Goal: Information Seeking & Learning: Compare options

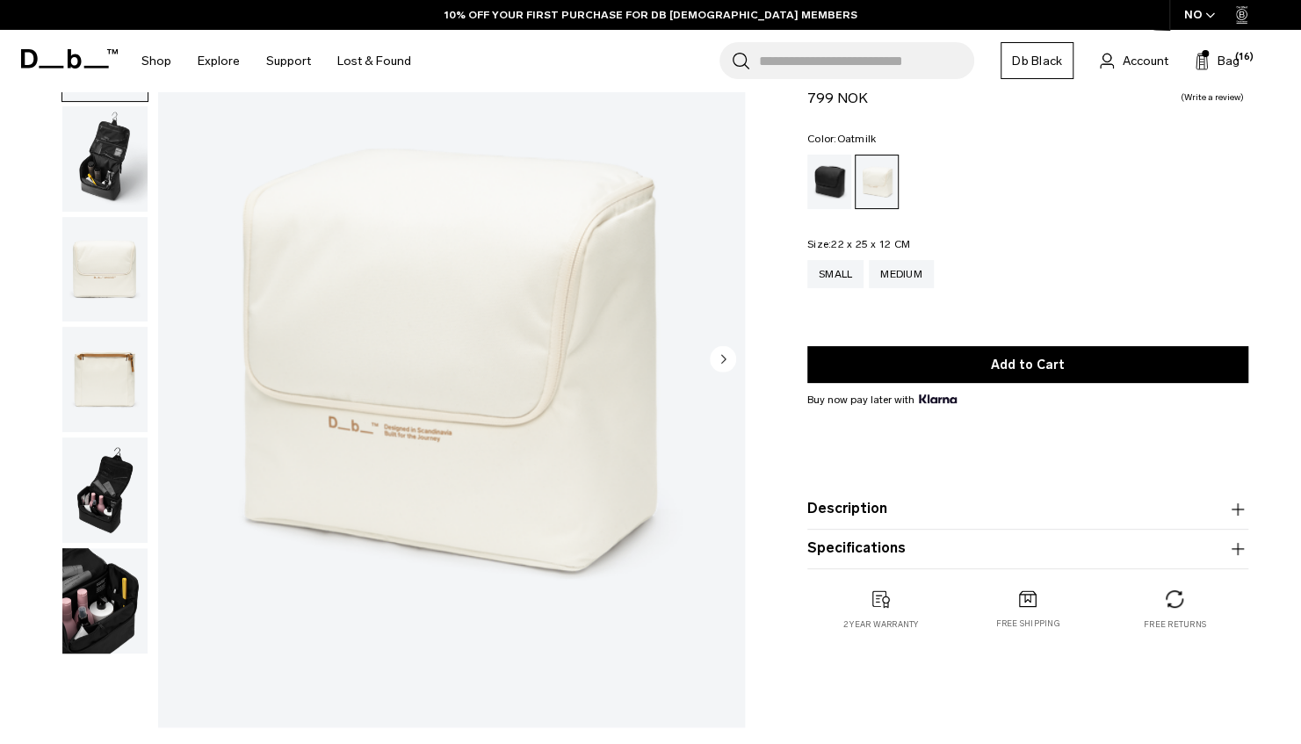
click at [119, 489] on img "button" at bounding box center [104, 489] width 85 height 105
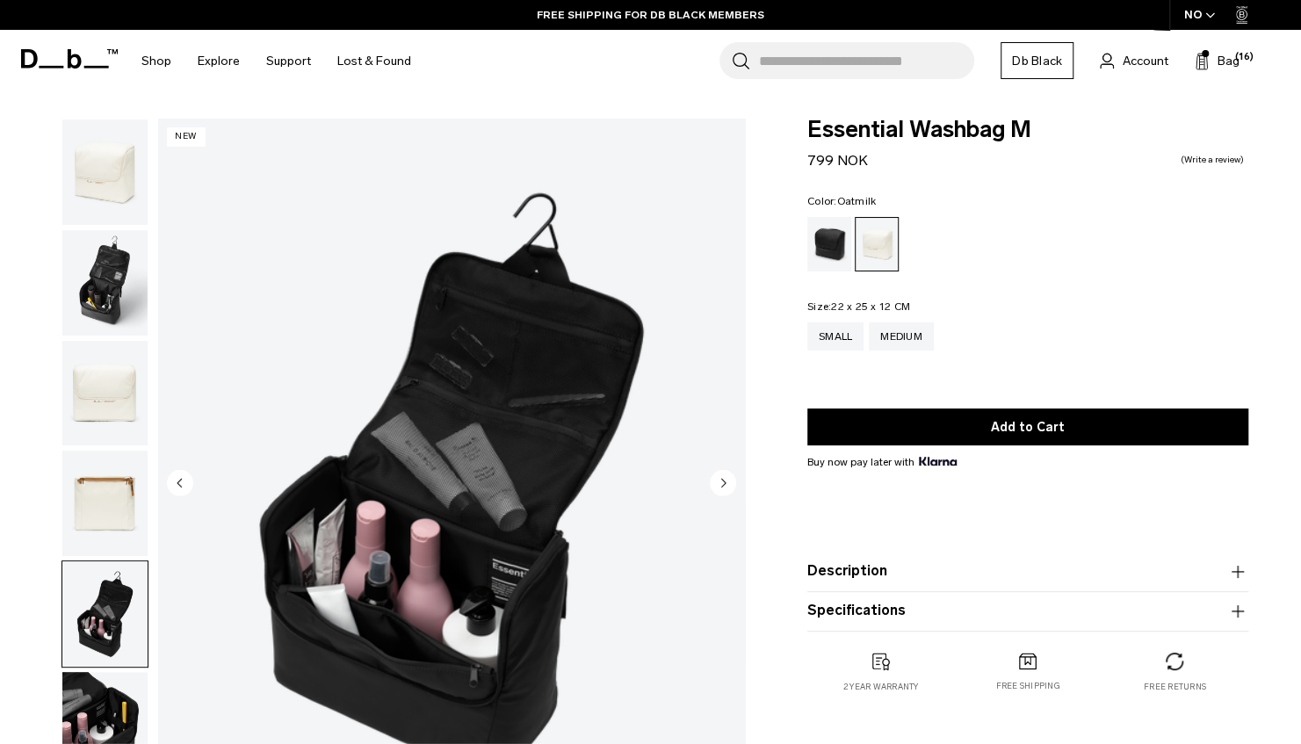
click at [104, 286] on img "button" at bounding box center [104, 282] width 85 height 105
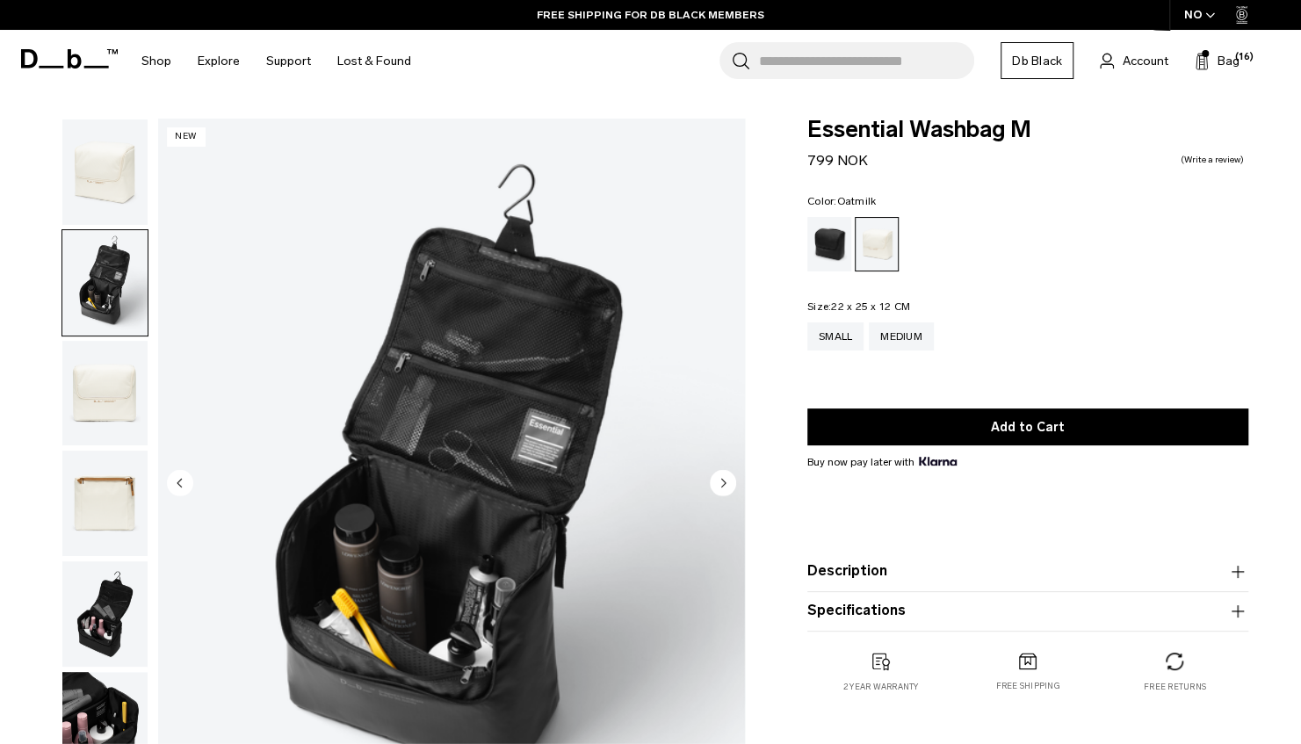
click at [109, 165] on img "button" at bounding box center [104, 171] width 85 height 105
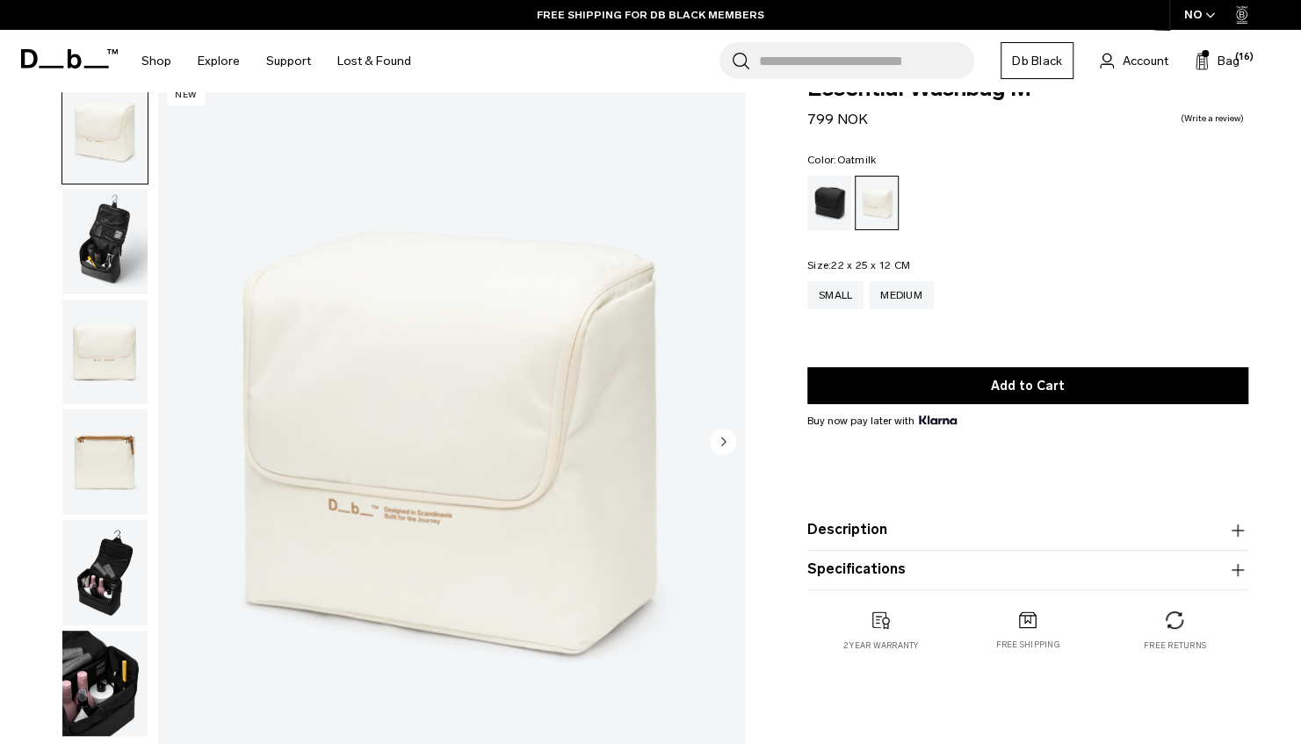
scroll to position [44, 0]
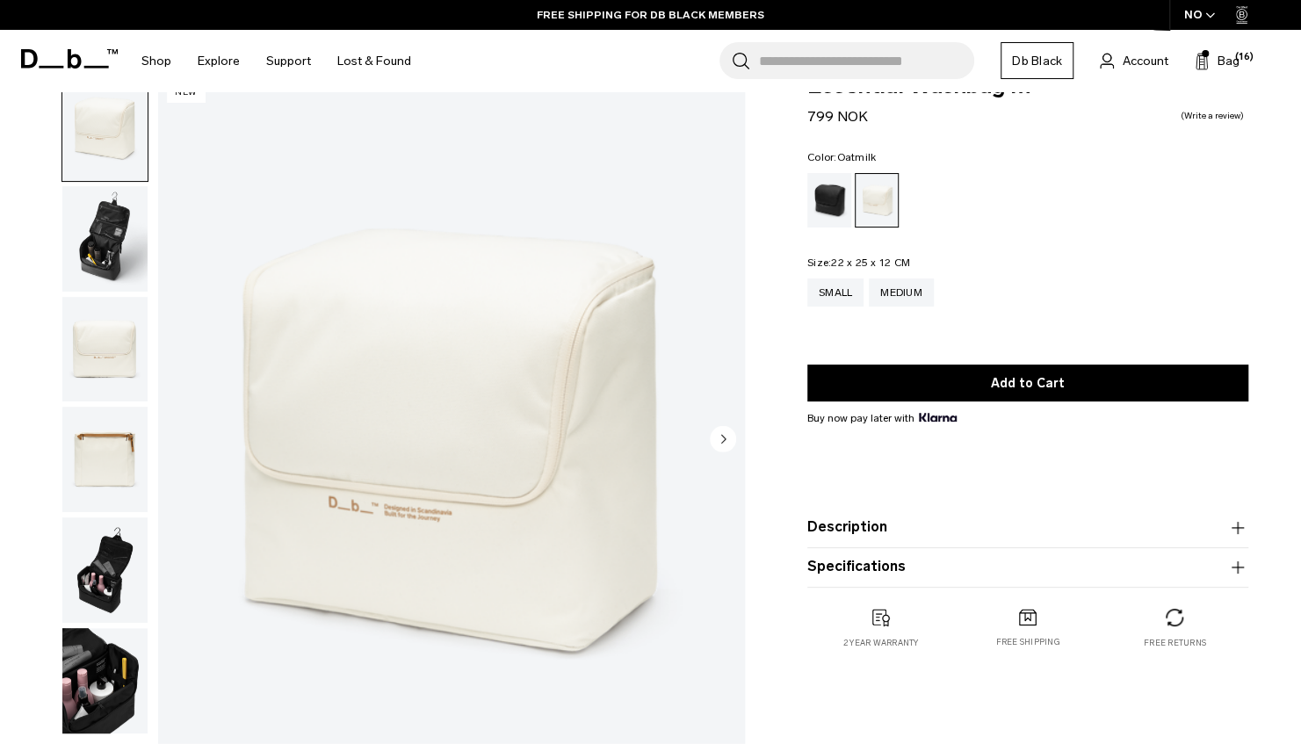
click at [109, 228] on img "button" at bounding box center [104, 238] width 85 height 105
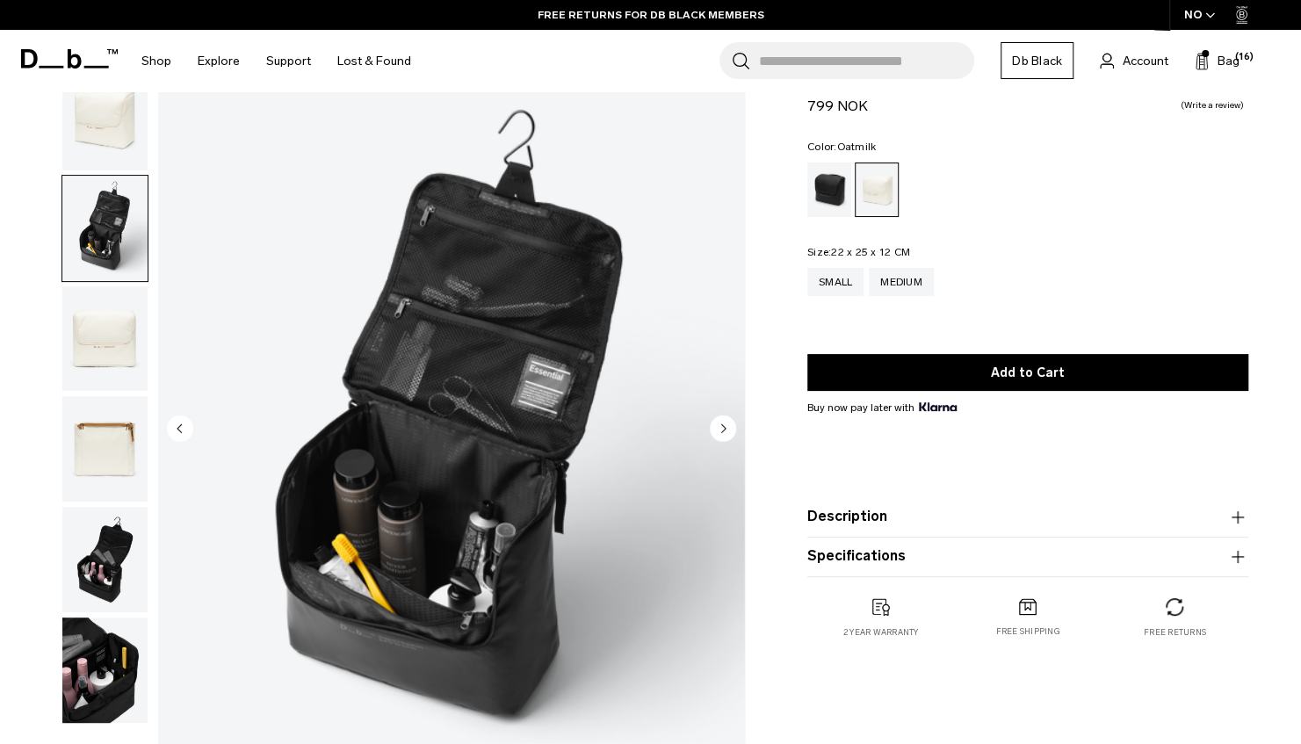
scroll to position [54, 0]
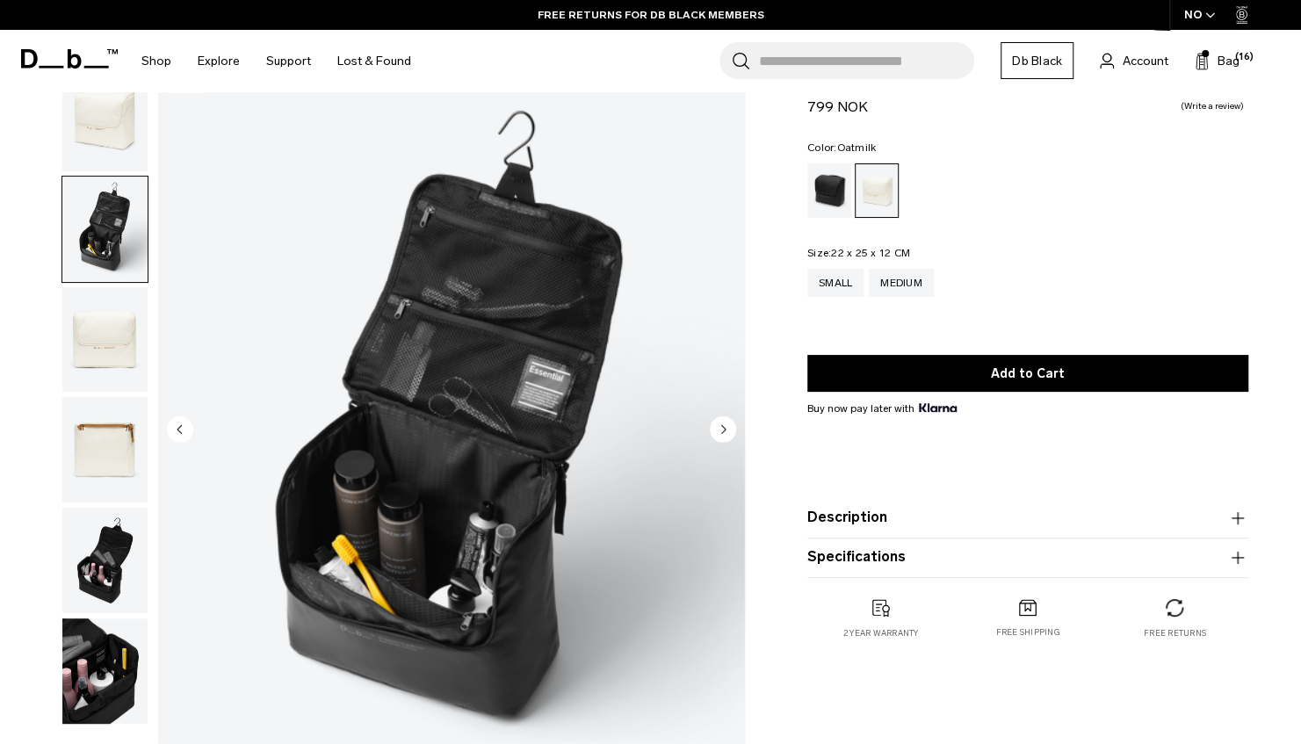
click at [112, 420] on img "button" at bounding box center [104, 449] width 85 height 105
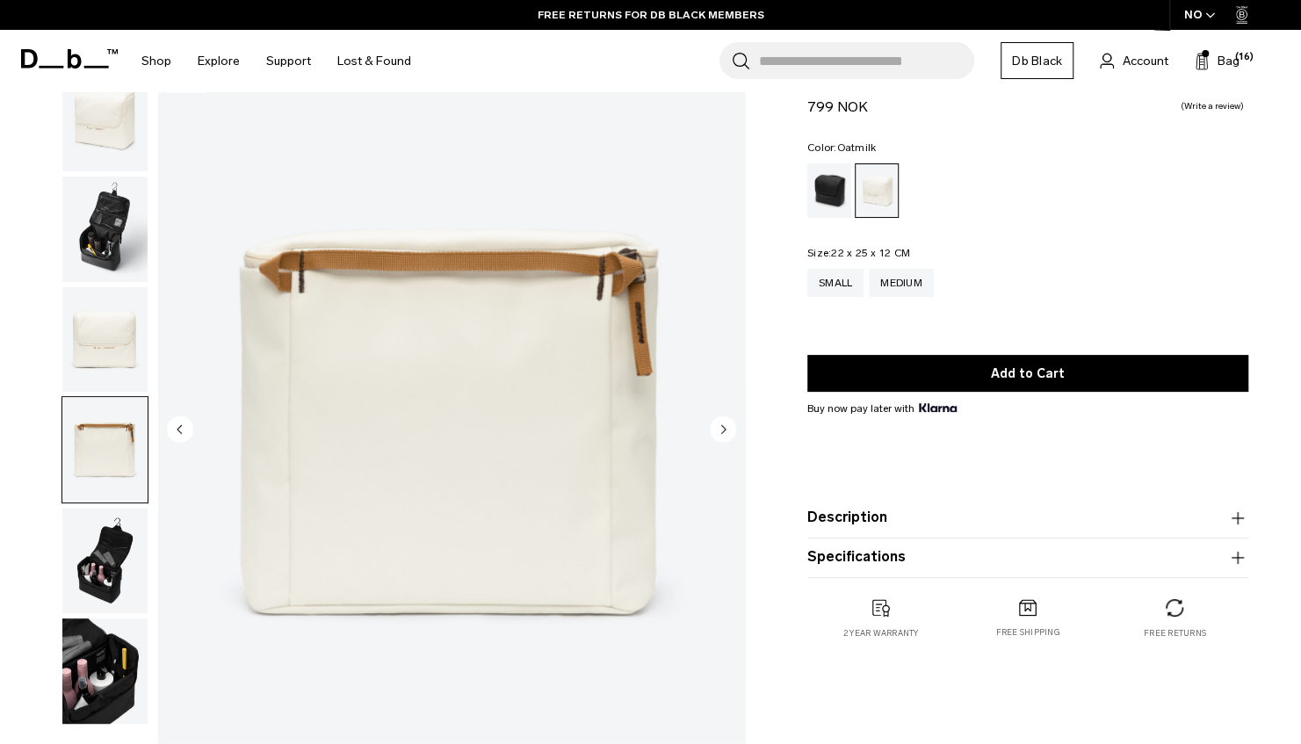
click at [100, 330] on img "button" at bounding box center [104, 339] width 85 height 105
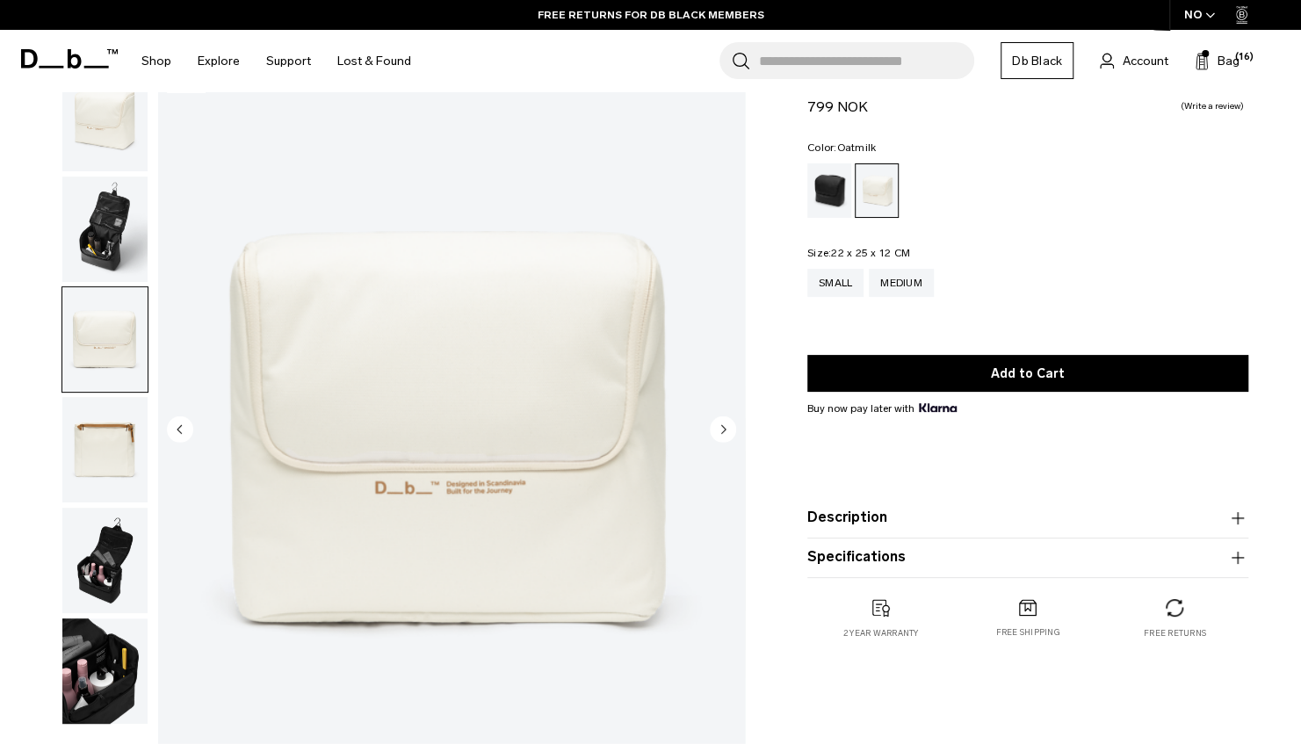
click at [104, 408] on img "button" at bounding box center [104, 449] width 85 height 105
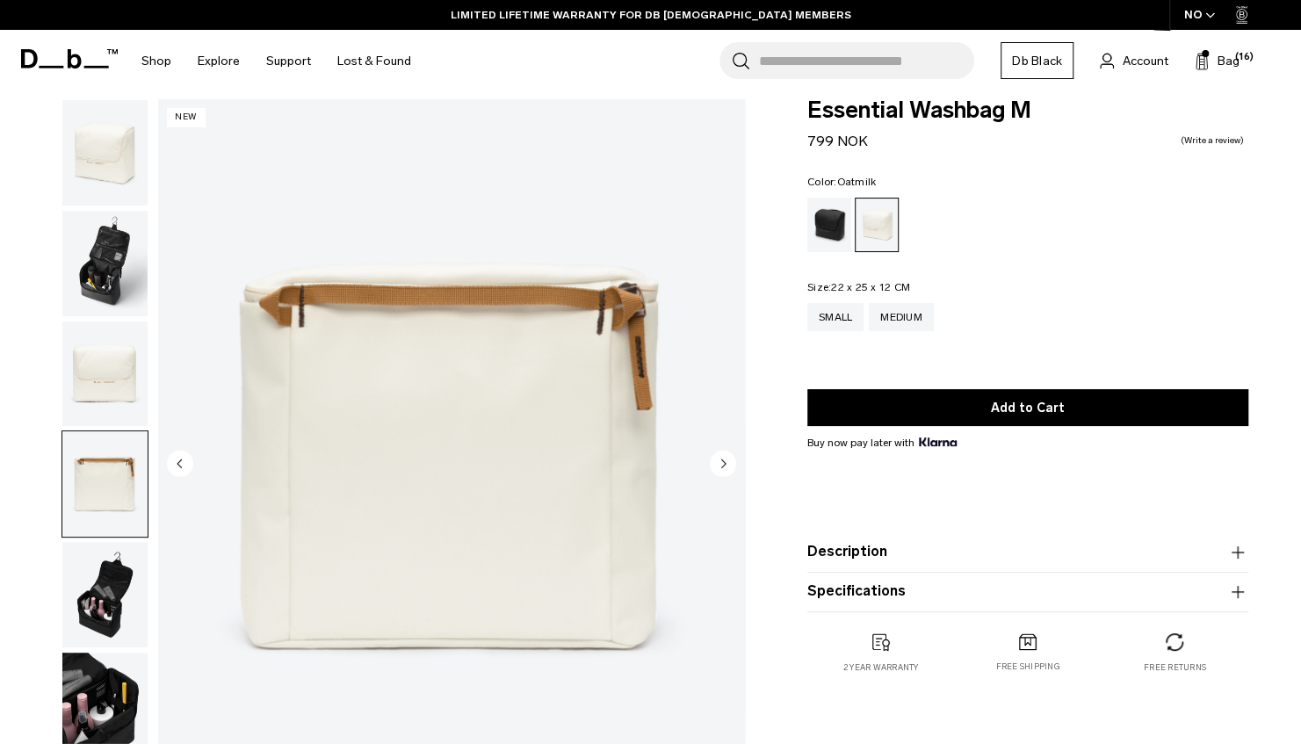
scroll to position [0, 0]
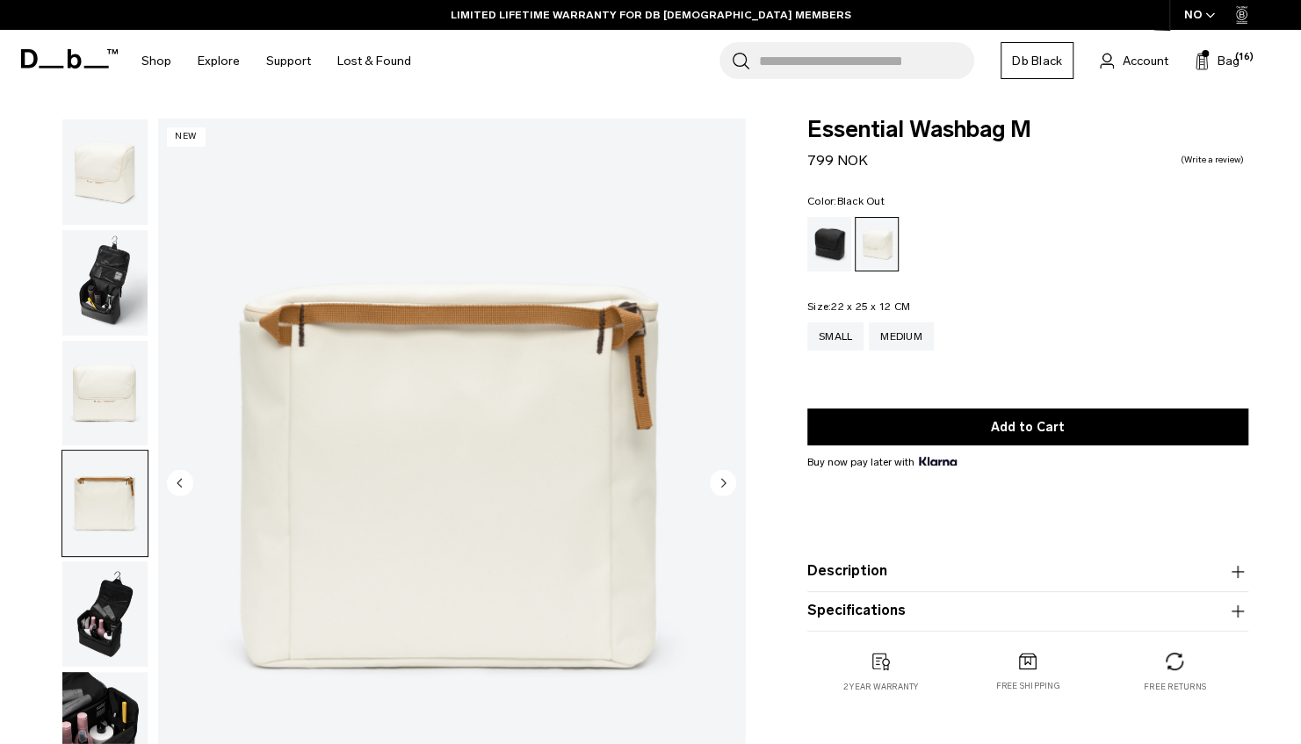
click at [838, 248] on div "Black Out" at bounding box center [829, 244] width 45 height 54
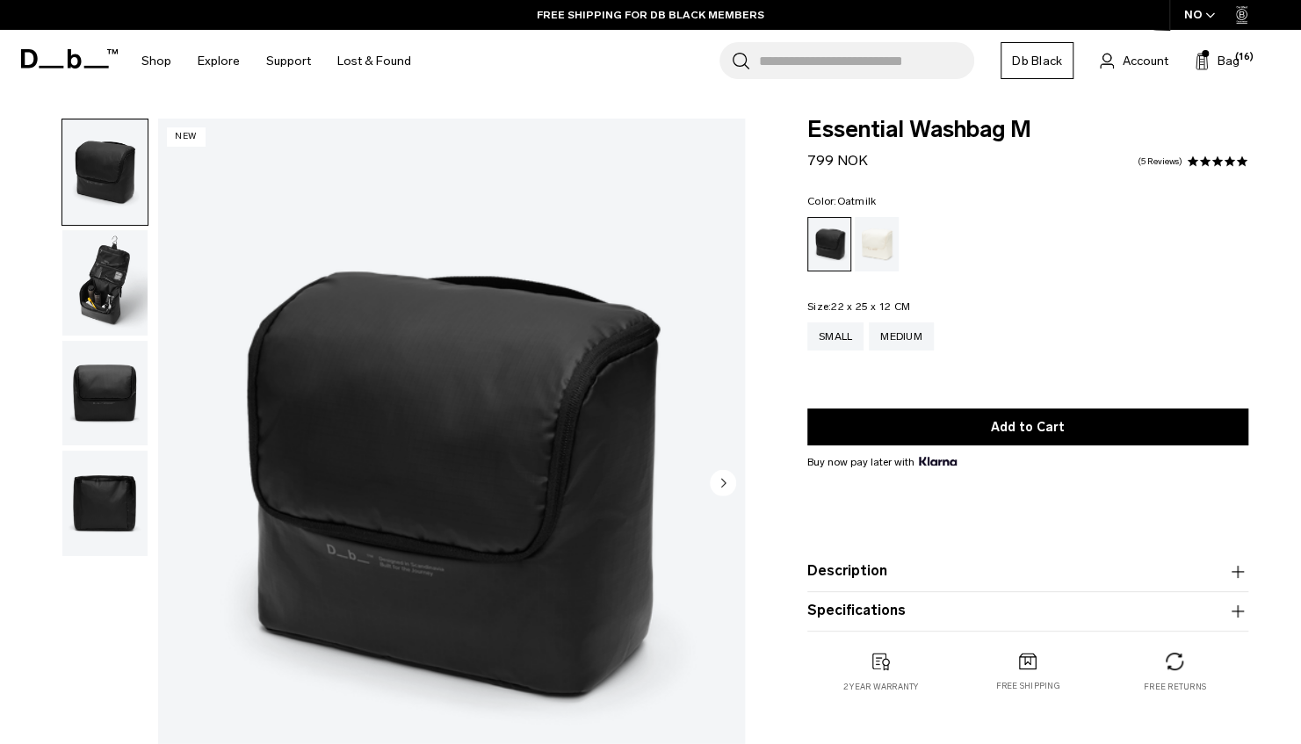
click at [886, 255] on div "Oatmilk" at bounding box center [877, 244] width 45 height 54
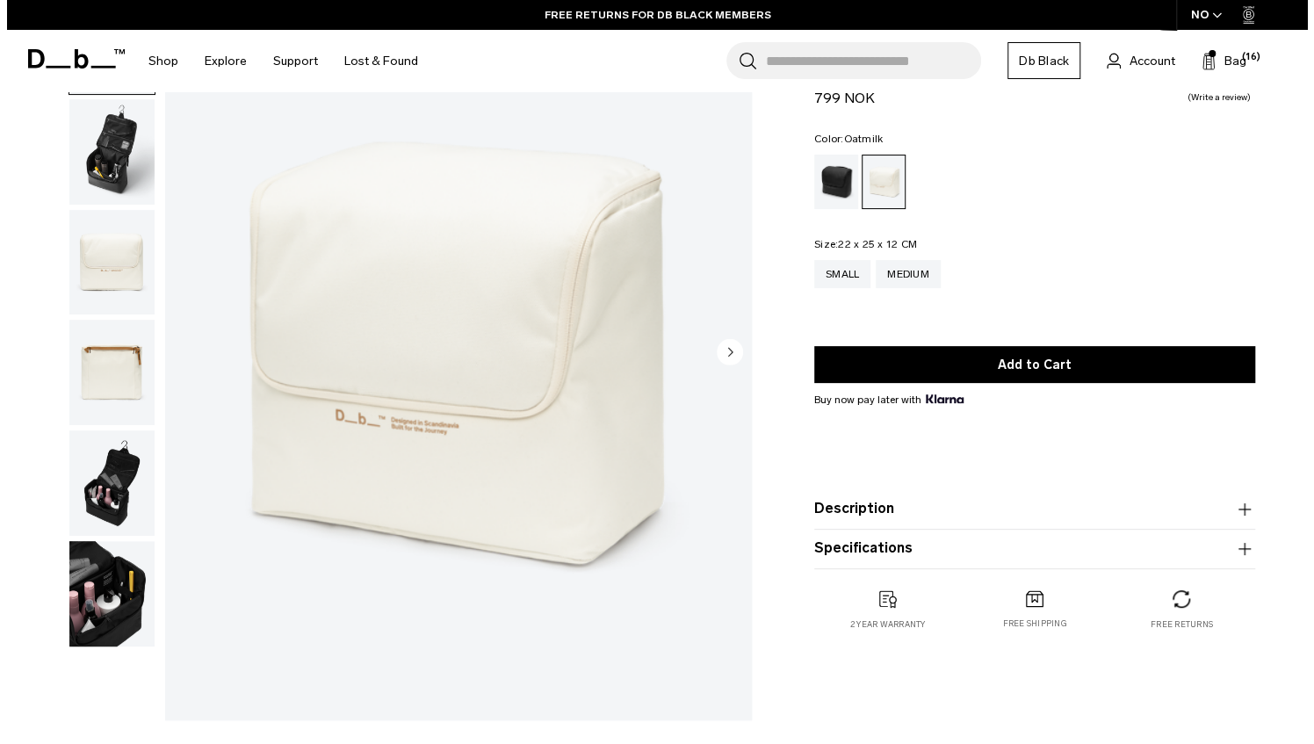
scroll to position [132, 0]
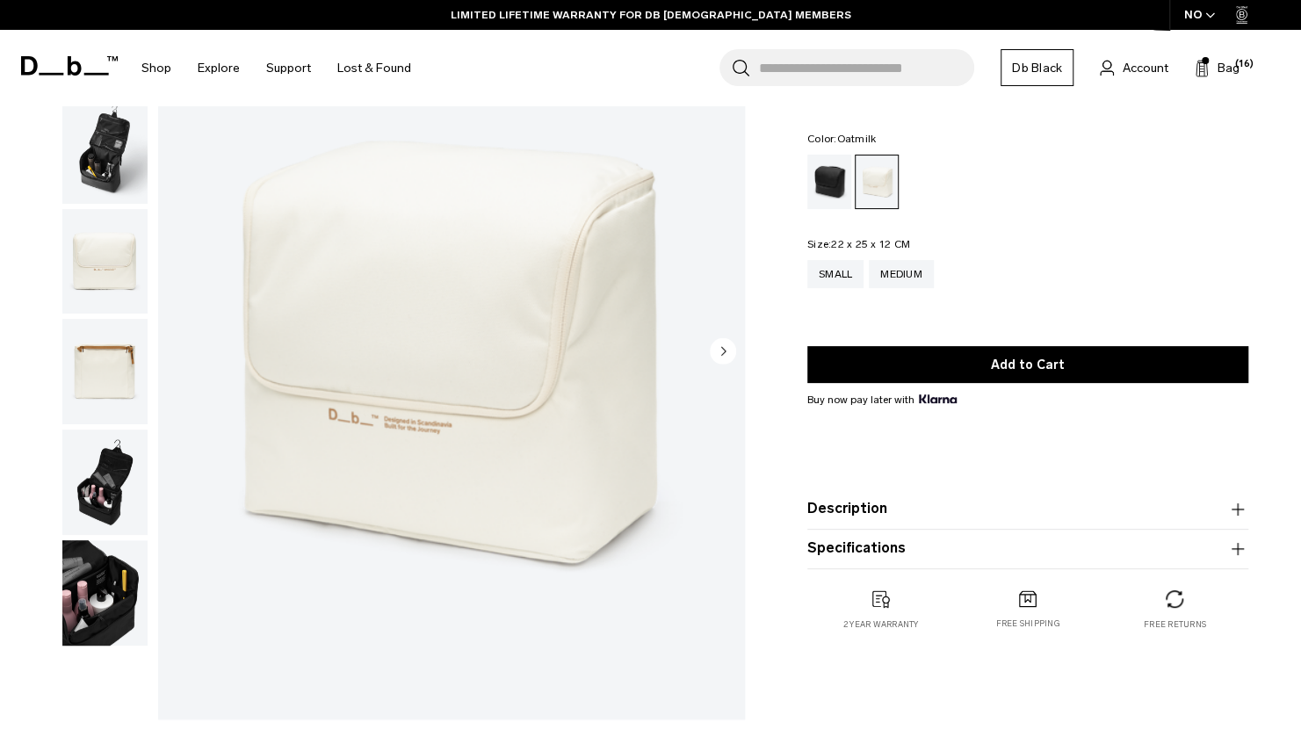
click at [94, 138] on img "button" at bounding box center [104, 150] width 85 height 105
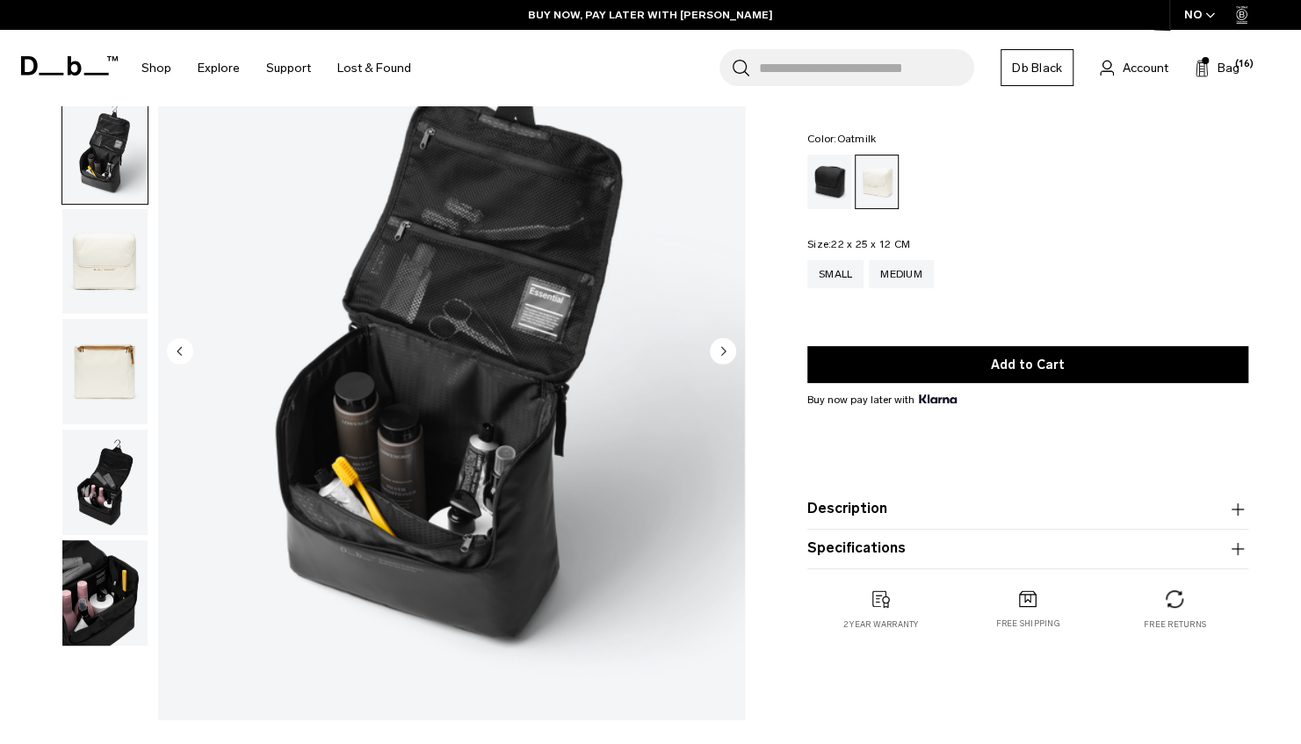
click at [112, 166] on img "button" at bounding box center [104, 150] width 85 height 105
click at [528, 408] on img "2 / 6" at bounding box center [451, 353] width 587 height 733
